Goal: Information Seeking & Learning: Find specific fact

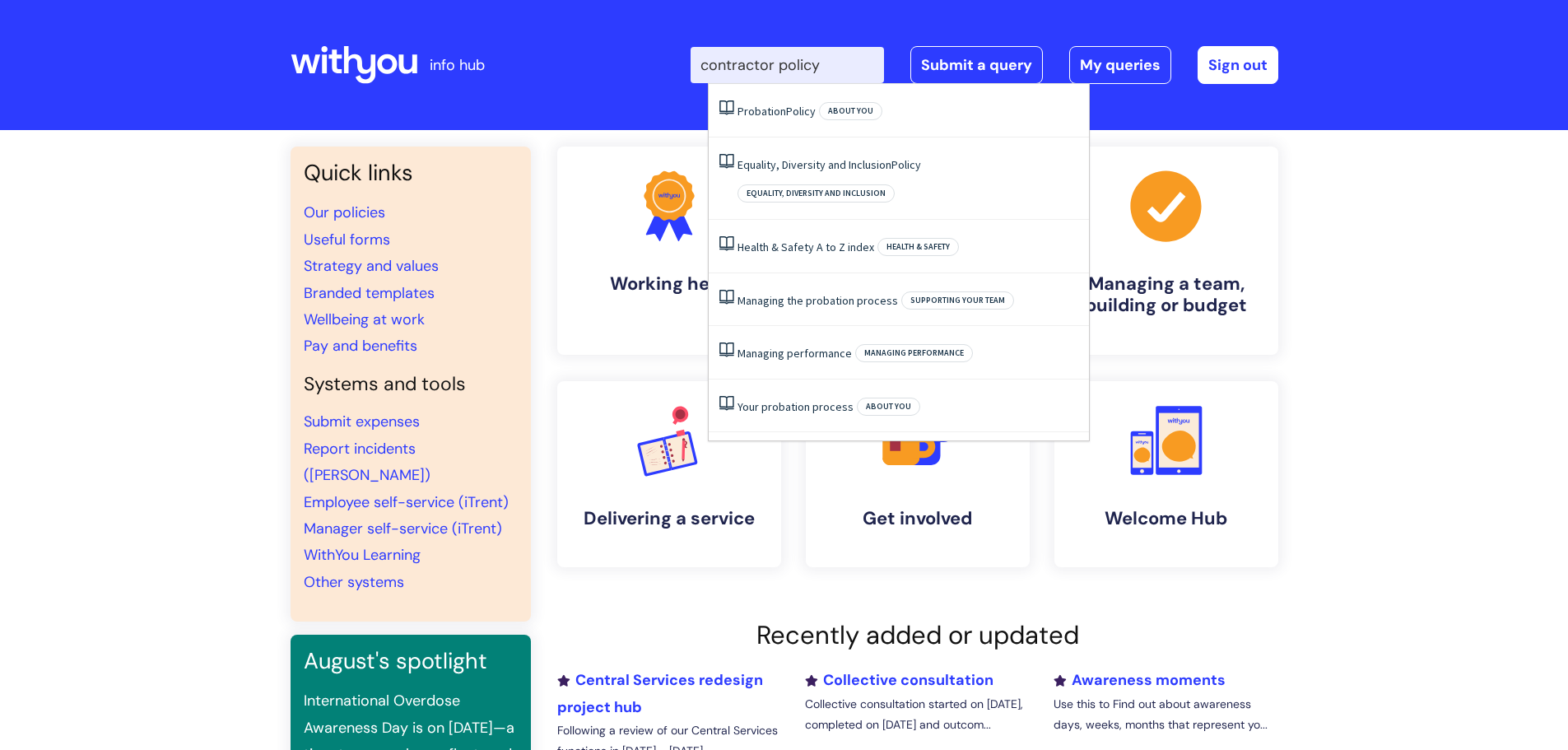
drag, startPoint x: 792, startPoint y: 65, endPoint x: 844, endPoint y: 64, distance: 52.0
click at [844, 64] on input "contractor policy" at bounding box center [787, 64] width 193 height 37
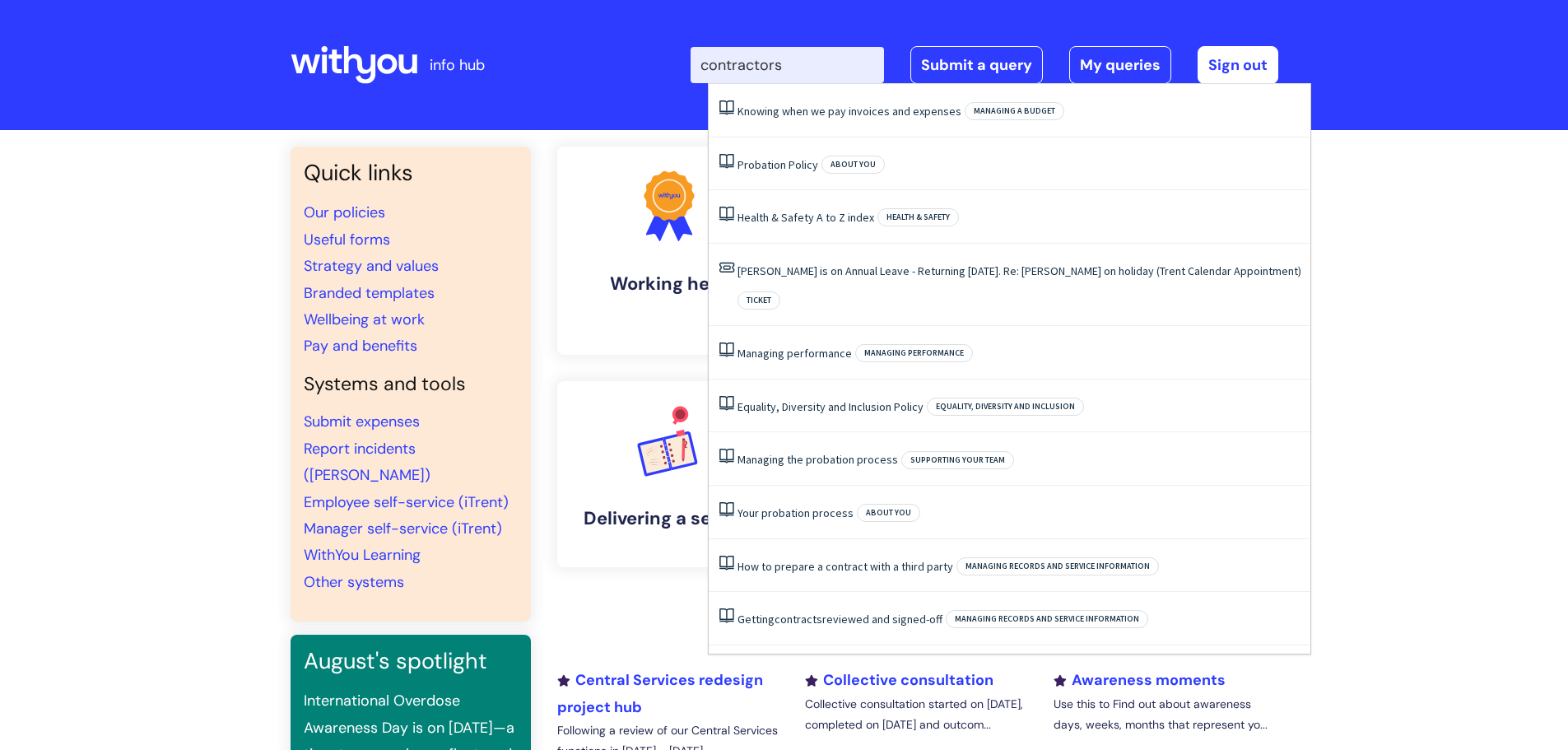
click at [780, 67] on input "contractors" at bounding box center [787, 64] width 193 height 37
type input "health and safety"
click button "Search" at bounding box center [0, 0] width 0 height 0
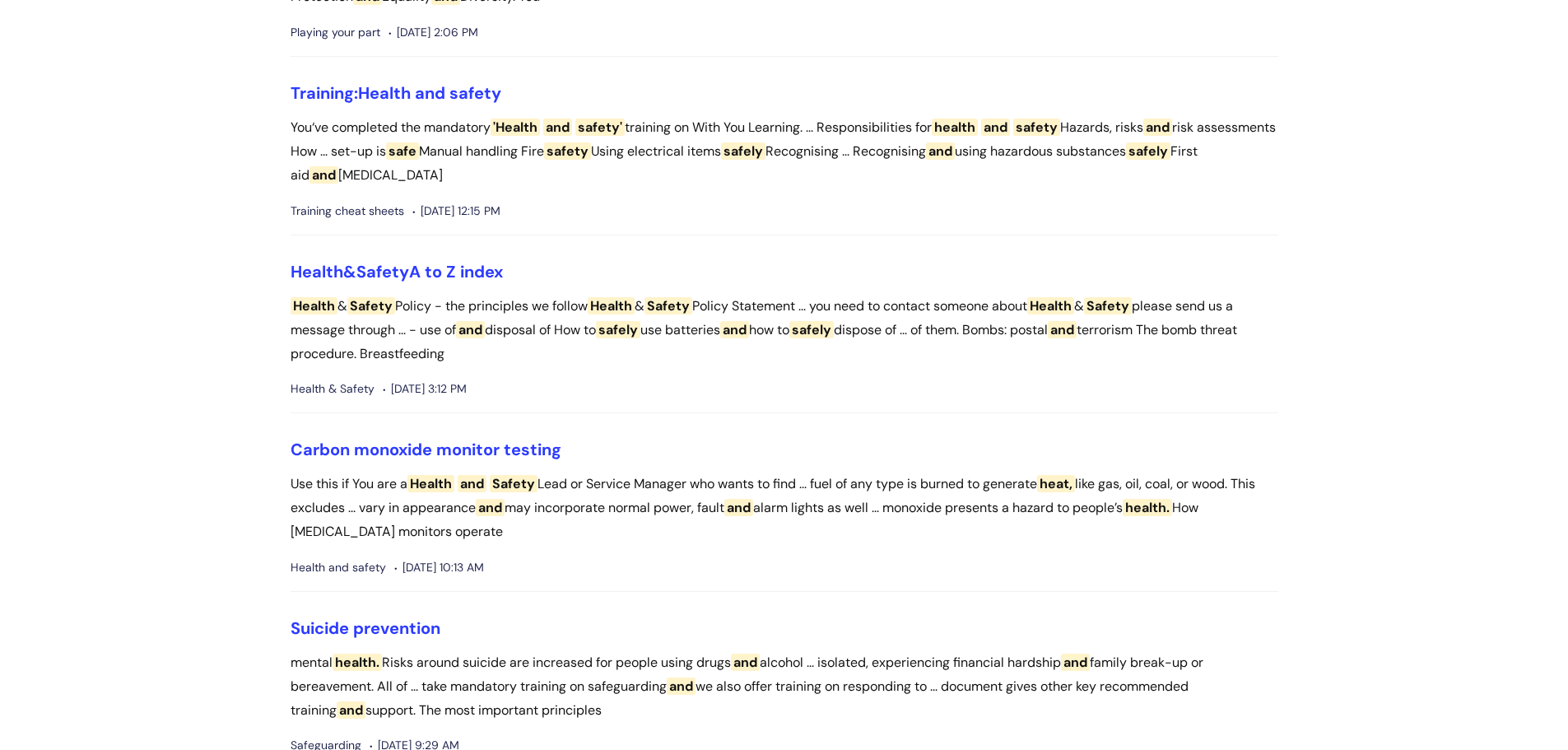
scroll to position [740, 0]
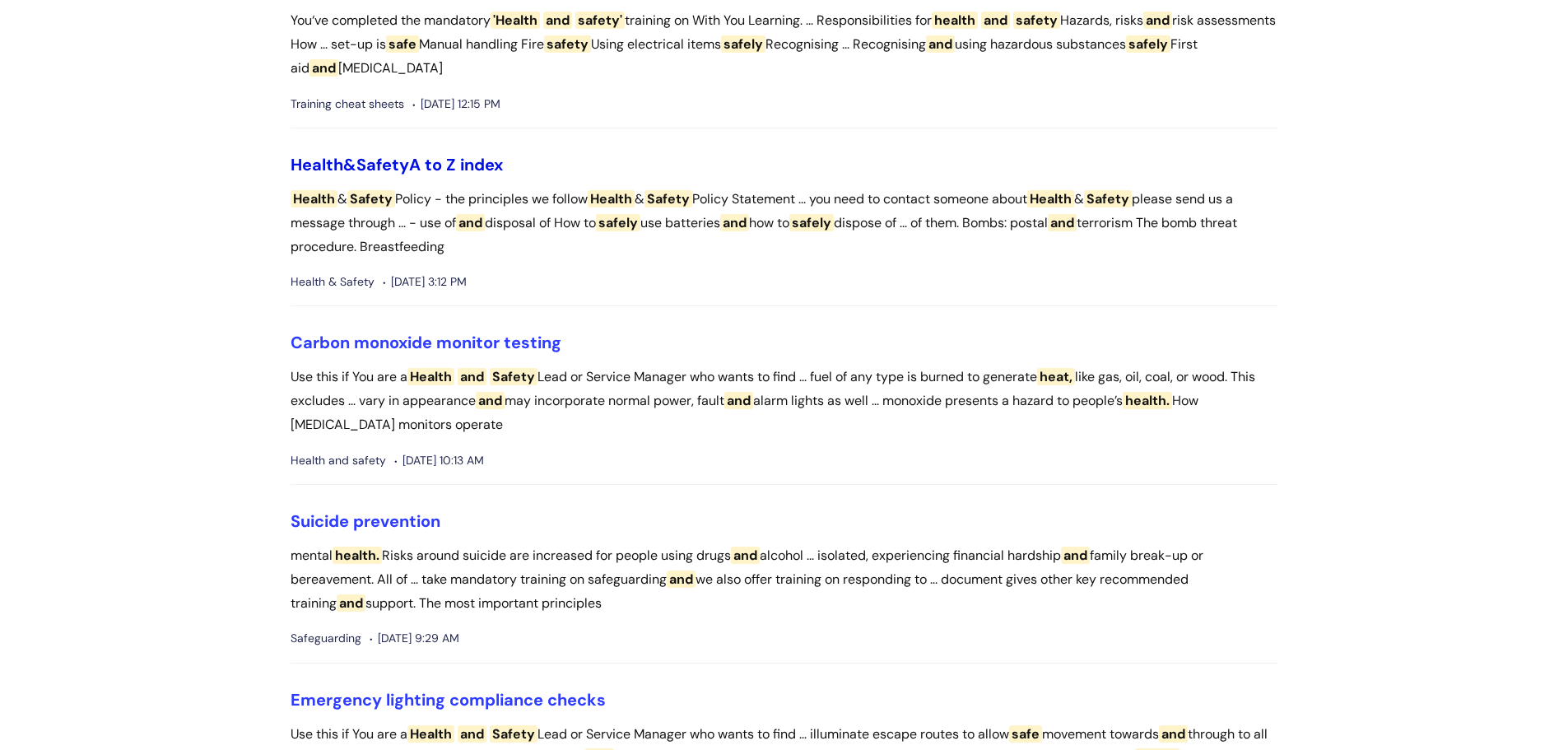
click at [419, 161] on link "Health & Safety A to Z index" at bounding box center [396, 164] width 212 height 21
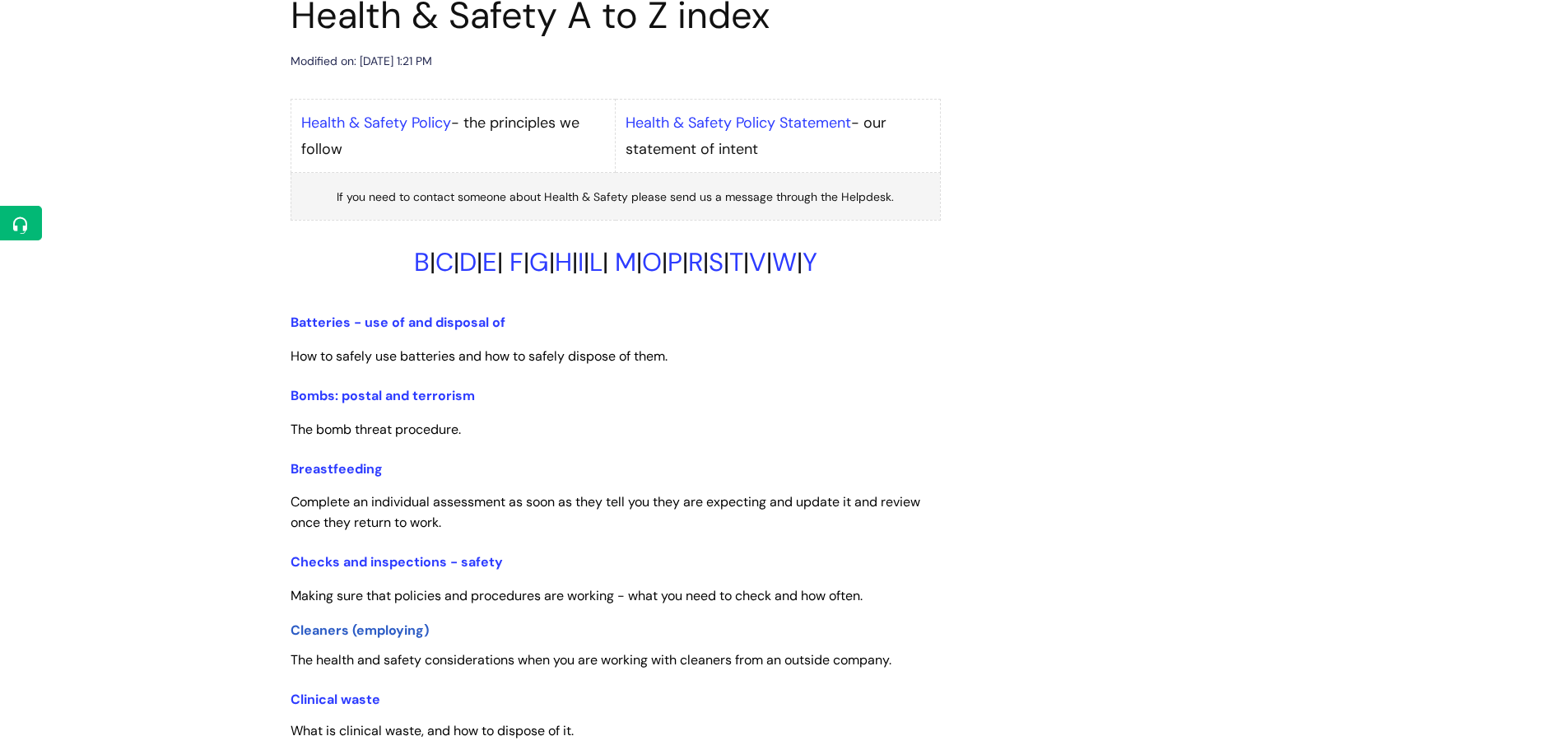
scroll to position [247, 0]
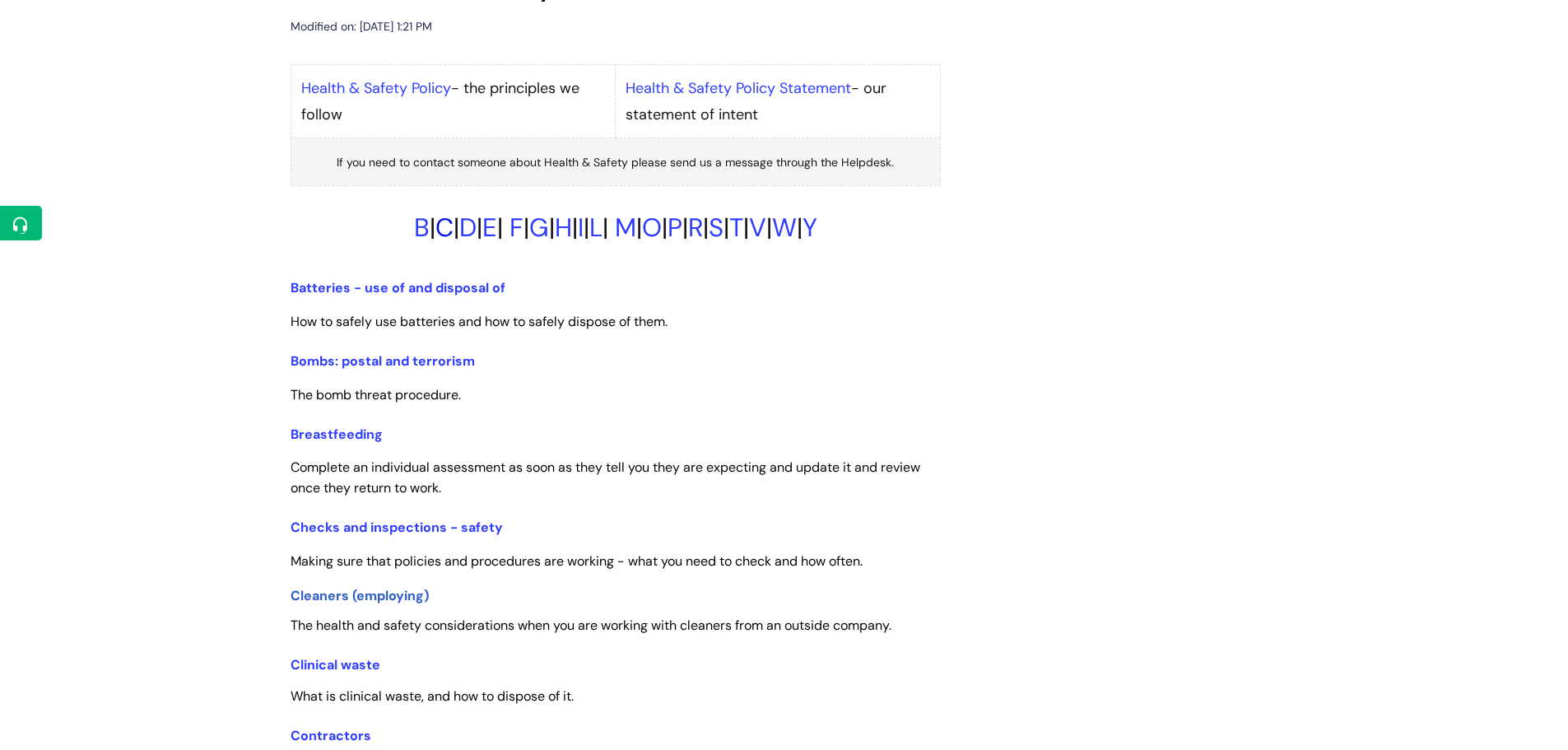
click at [435, 224] on link "C" at bounding box center [444, 228] width 18 height 34
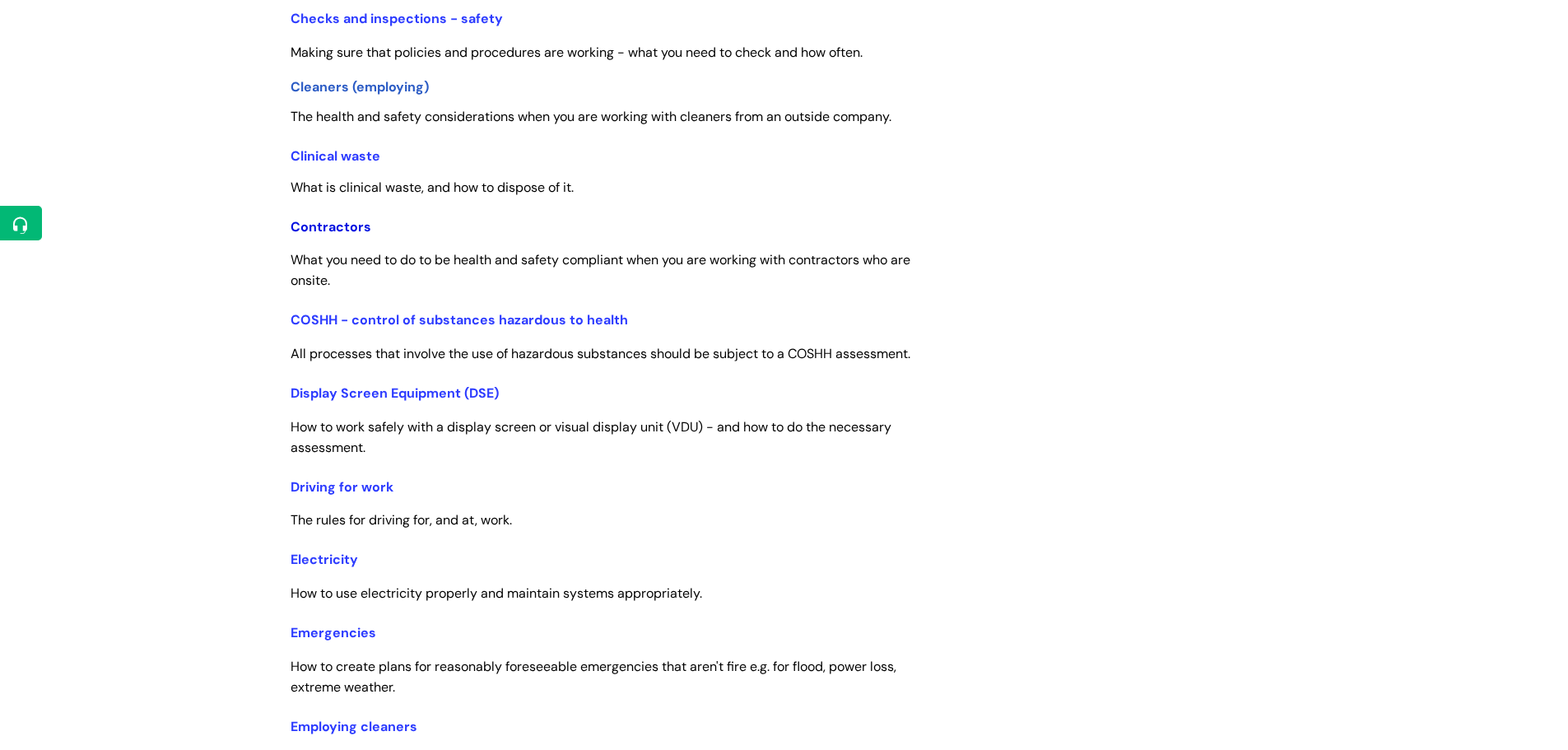
click at [329, 223] on link "Contractors" at bounding box center [331, 226] width 80 height 17
